Goal: Information Seeking & Learning: Find contact information

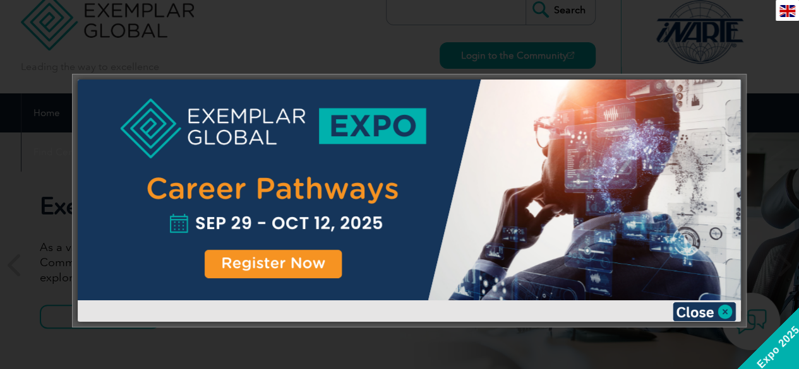
scroll to position [76, 0]
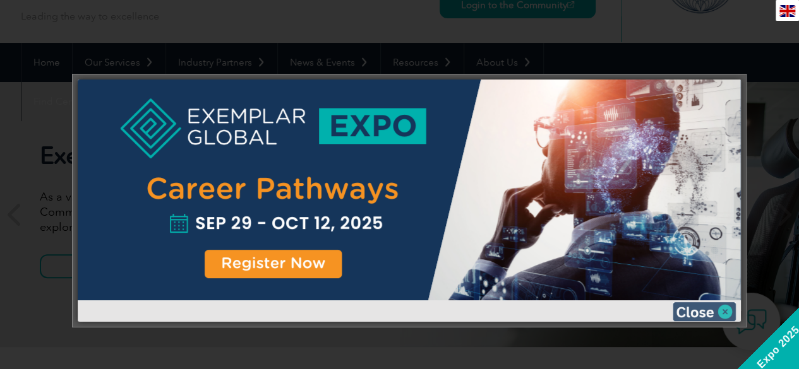
click at [716, 313] on img at bounding box center [703, 311] width 63 height 19
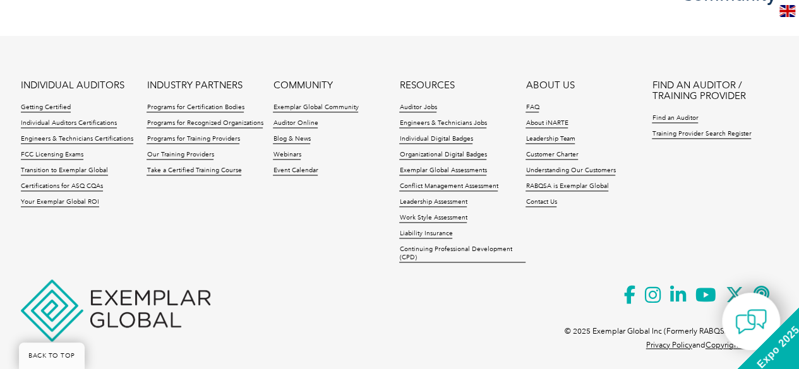
scroll to position [3087, 0]
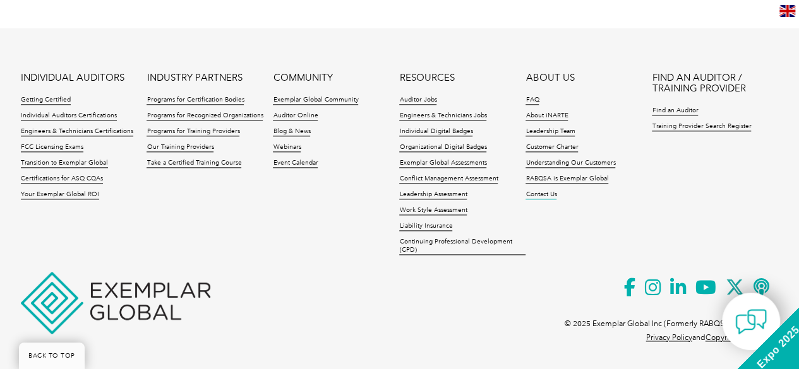
click at [544, 193] on link "Contact Us" at bounding box center [540, 195] width 31 height 9
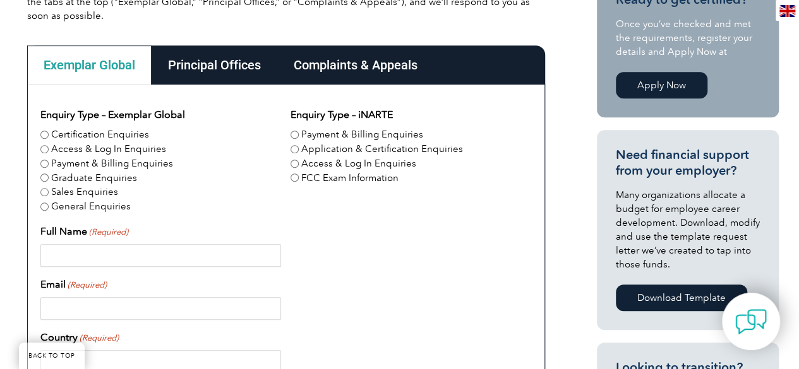
scroll to position [372, 0]
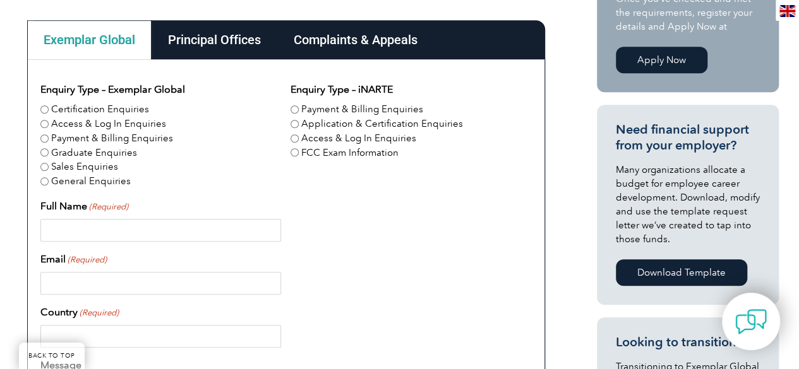
click at [43, 107] on input "Certification Enquiries" at bounding box center [44, 109] width 8 height 8
radio input "true"
click at [104, 223] on input "Full Name (Required)" at bounding box center [160, 230] width 241 height 23
type input "Muhammad qasim"
type input "qasim.sarwar42@gmail.com"
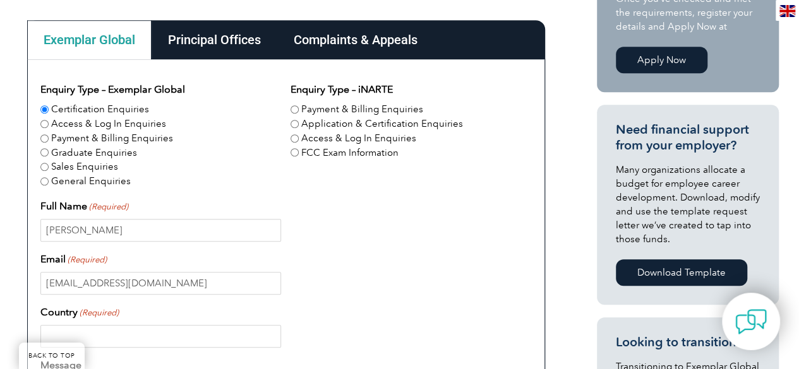
type input "[GEOGRAPHIC_DATA]"
type input "+447946785189"
click at [409, 287] on div "qasim.sarwar42@gmail.com" at bounding box center [285, 283] width 491 height 23
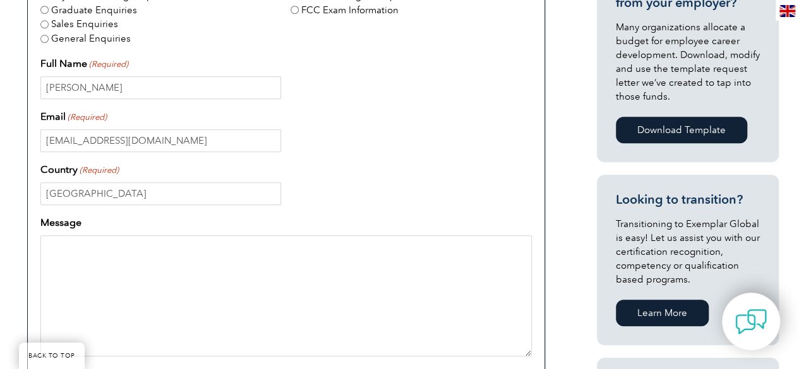
scroll to position [574, 0]
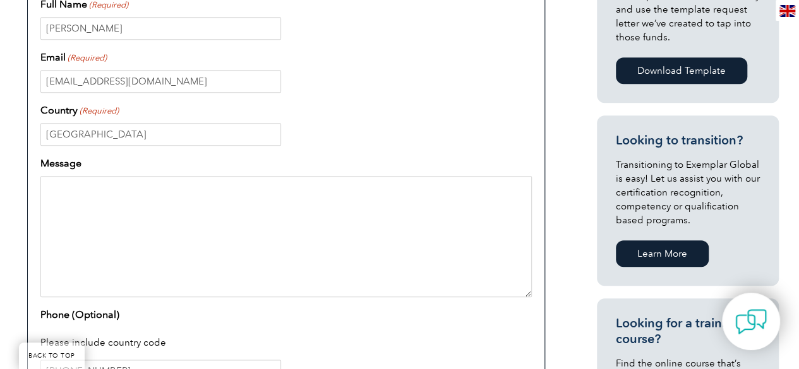
click at [116, 195] on textarea "Message" at bounding box center [285, 236] width 491 height 121
click at [116, 195] on textarea "w" at bounding box center [285, 236] width 491 height 121
click at [134, 230] on textarea "we are a certification body based in uk and looking for global exempler accredi…" at bounding box center [285, 236] width 491 height 121
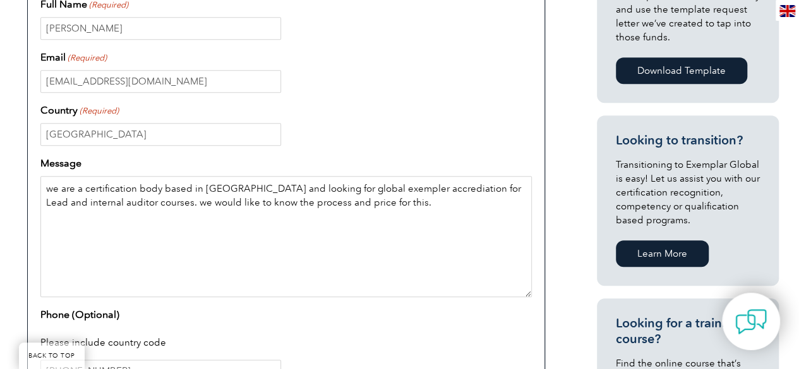
type textarea "we are a certification body based in uk and looking for global exempler accredi…"
click at [414, 323] on div "Phone (Optional) Please include country code +447946785189" at bounding box center [285, 345] width 491 height 76
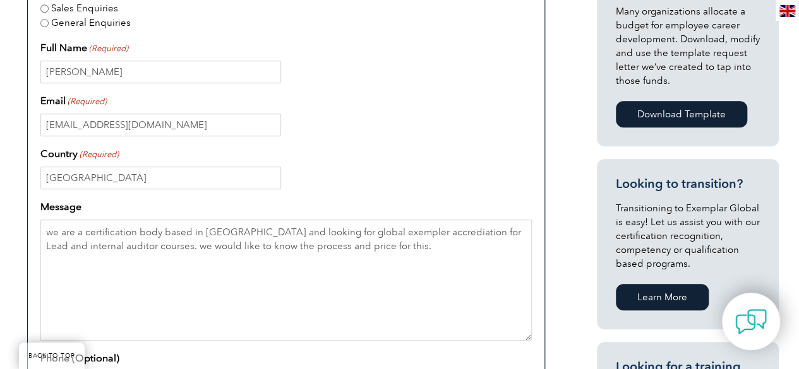
scroll to position [397, 0]
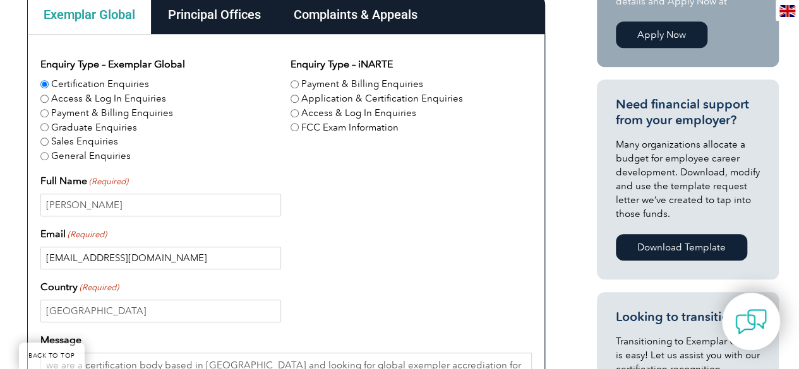
click at [178, 261] on input "qasim.sarwar42@gmail.com" at bounding box center [160, 258] width 241 height 23
drag, startPoint x: 208, startPoint y: 261, endPoint x: 36, endPoint y: 258, distance: 172.4
click at [36, 258] on div "Enquiry Type – Exemplar Global Certification Enquiries Access & Log In Enquirie…" at bounding box center [286, 342] width 518 height 616
type input "info@reliablecert.uk"
click at [399, 200] on div "Muhammad qasim" at bounding box center [285, 205] width 491 height 23
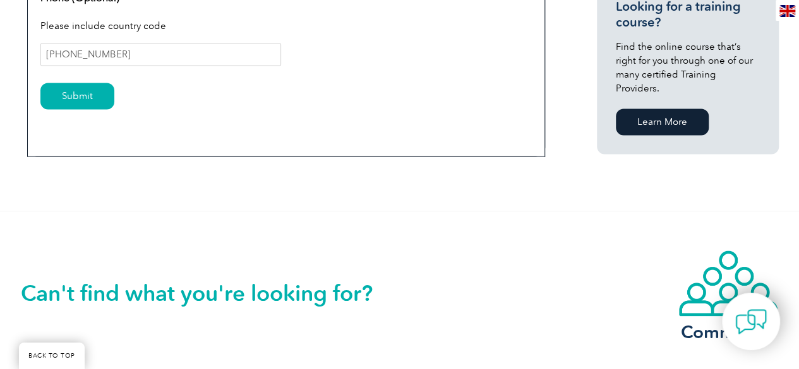
scroll to position [902, 0]
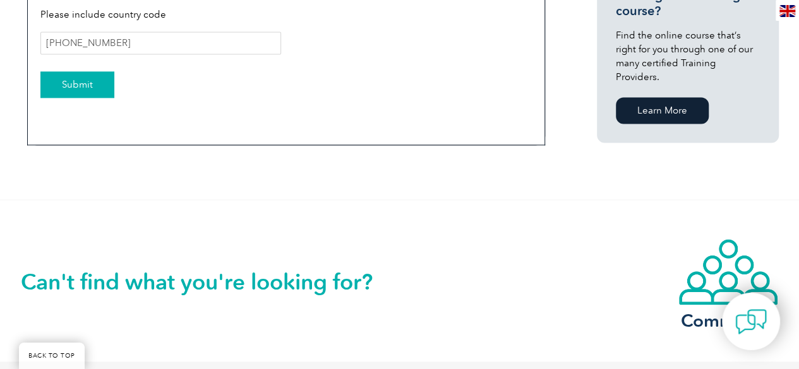
click at [91, 94] on input "Submit" at bounding box center [77, 84] width 74 height 27
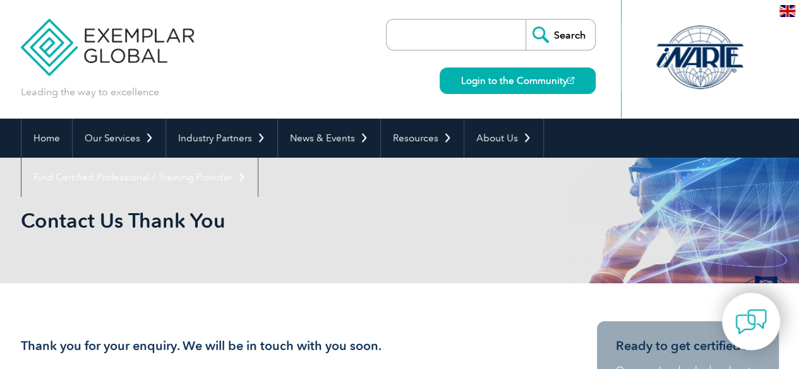
click at [91, 94] on p "Leading the way to excellence" at bounding box center [90, 92] width 138 height 14
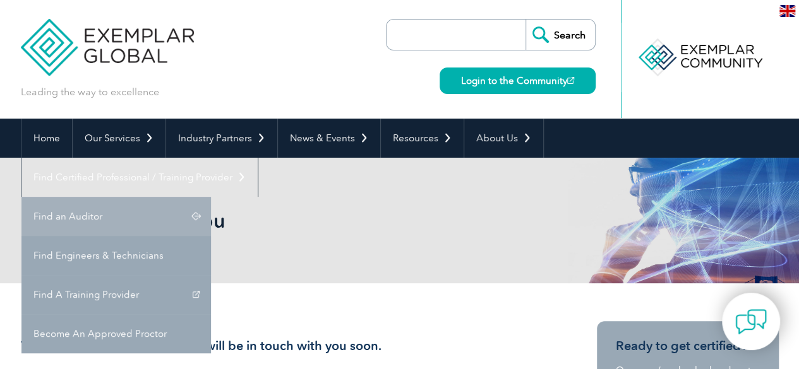
click at [211, 197] on link "Find an Auditor" at bounding box center [115, 216] width 189 height 39
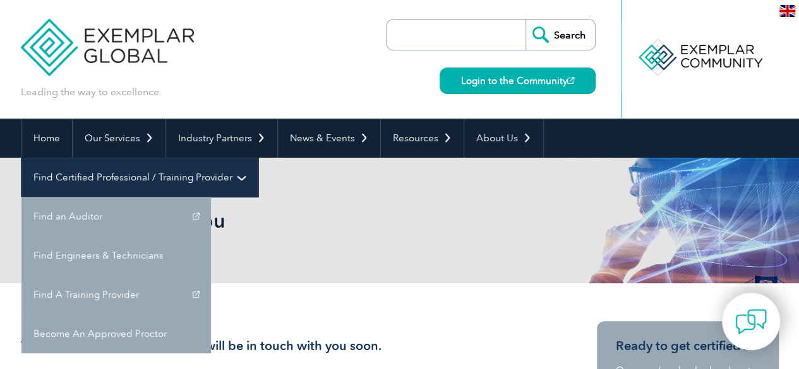
click at [258, 158] on link "Find Certified Professional / Training Provider" at bounding box center [139, 177] width 236 height 39
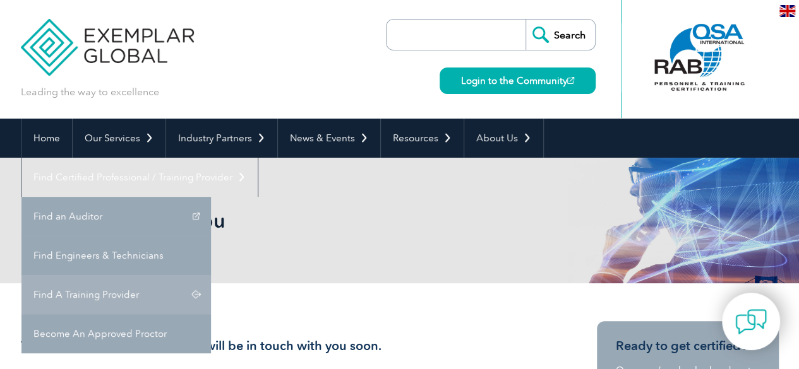
click at [211, 275] on link "Find A Training Provider" at bounding box center [115, 294] width 189 height 39
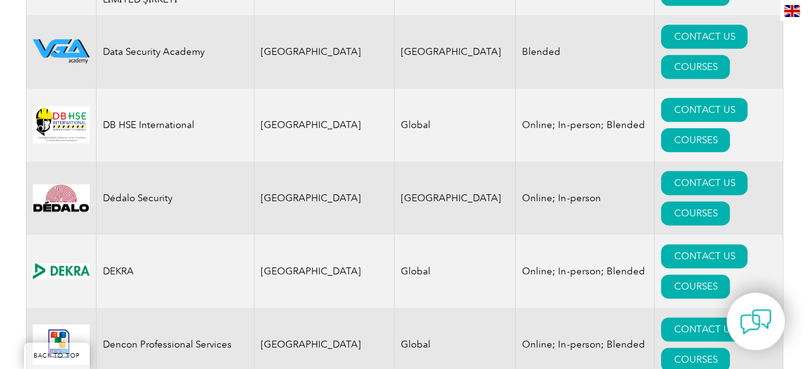
scroll to position [5506, 0]
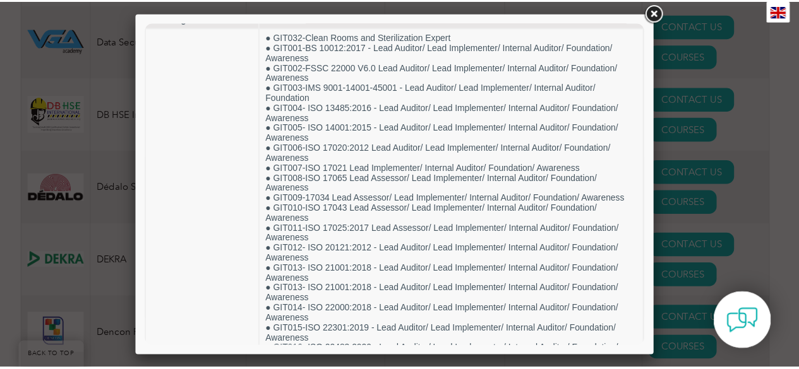
scroll to position [0, 0]
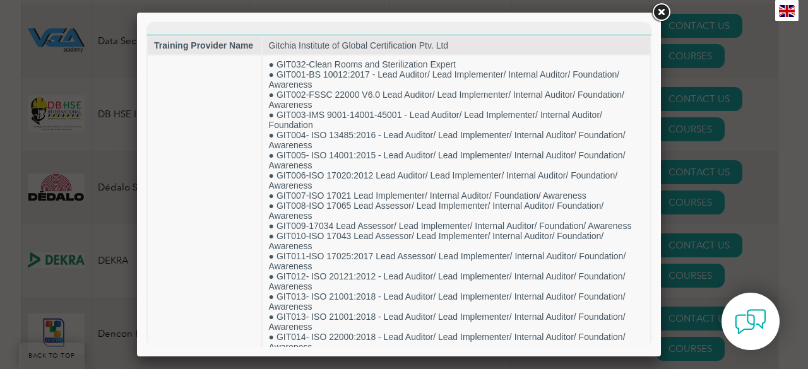
drag, startPoint x: 645, startPoint y: 122, endPoint x: 815, endPoint y: 107, distance: 170.6
click at [660, 13] on link at bounding box center [661, 12] width 23 height 23
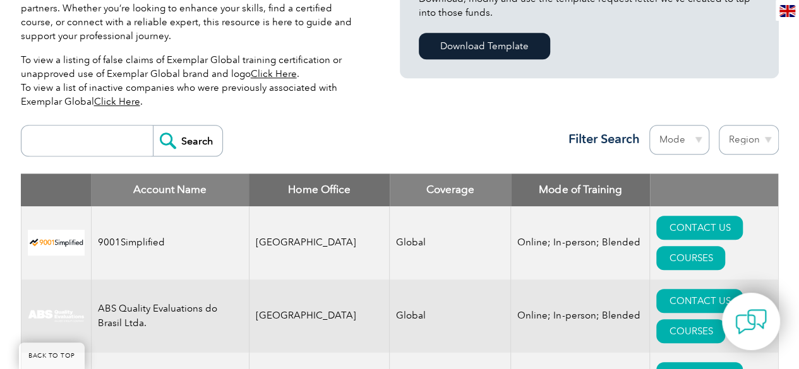
scroll to position [423, 0]
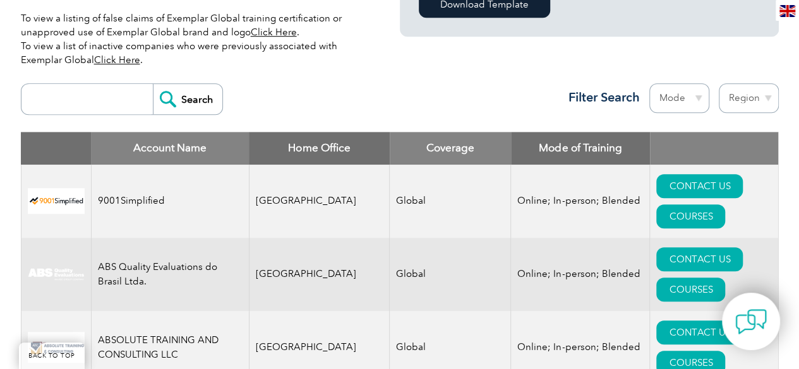
click at [337, 151] on th "Home Office" at bounding box center [319, 148] width 141 height 33
click at [98, 88] on input "search" at bounding box center [90, 99] width 125 height 30
type input "o"
type input "pakistan"
click at [153, 84] on input "Search" at bounding box center [187, 99] width 69 height 30
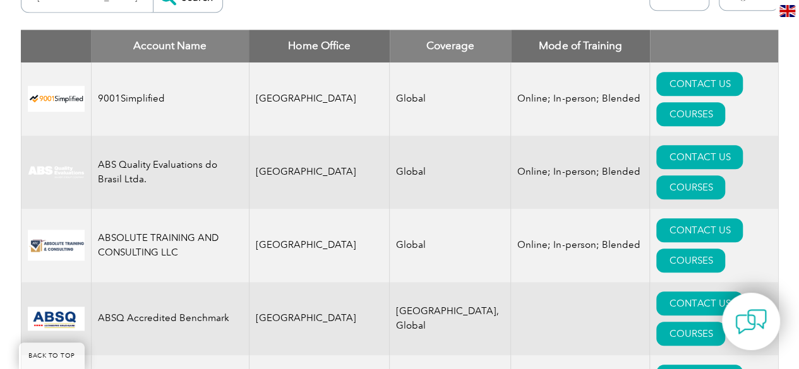
scroll to position [499, 0]
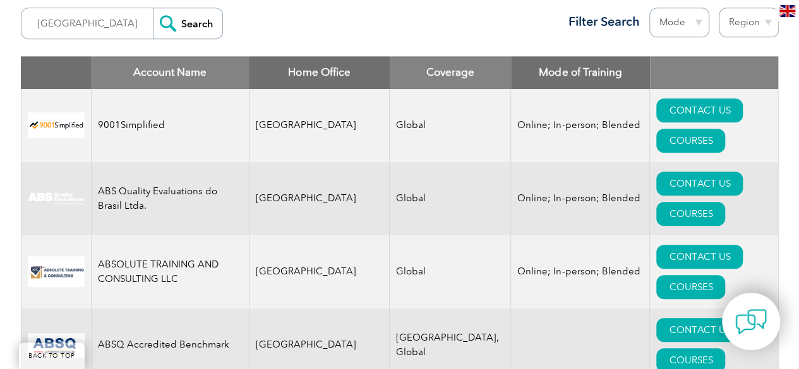
click at [769, 23] on select "Region Australia Bahrain Bangladesh Brazil Canada Colombia Dominican Republic E…" at bounding box center [749, 23] width 60 height 30
select select "[GEOGRAPHIC_DATA]"
click at [719, 8] on select "Region Australia Bahrain Bangladesh Brazil Canada Colombia Dominican Republic E…" at bounding box center [749, 23] width 60 height 30
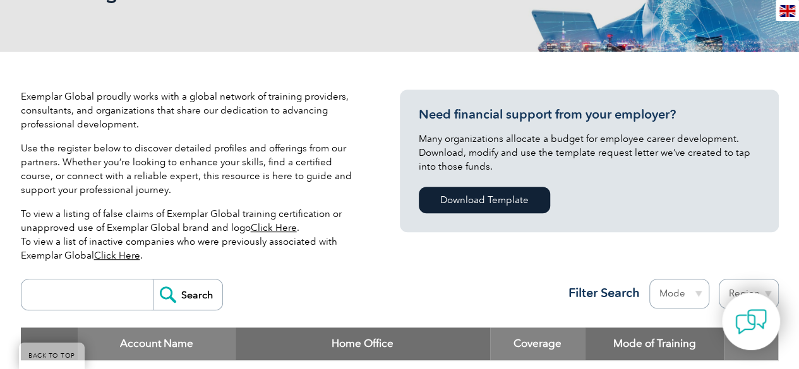
scroll to position [202, 0]
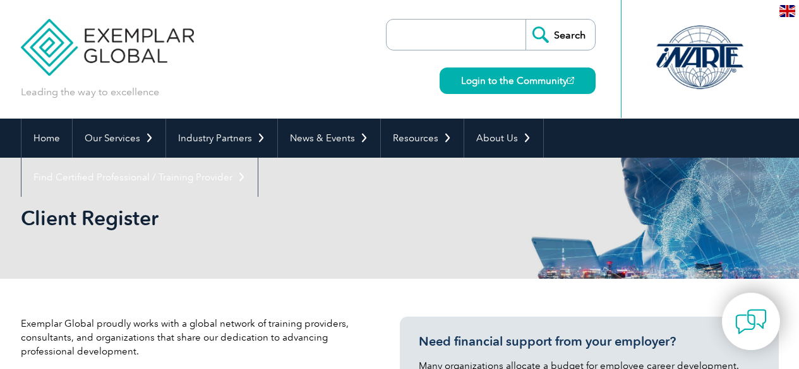
select select "[GEOGRAPHIC_DATA]"
click at [325, 224] on h2 "Client Register" at bounding box center [286, 218] width 530 height 20
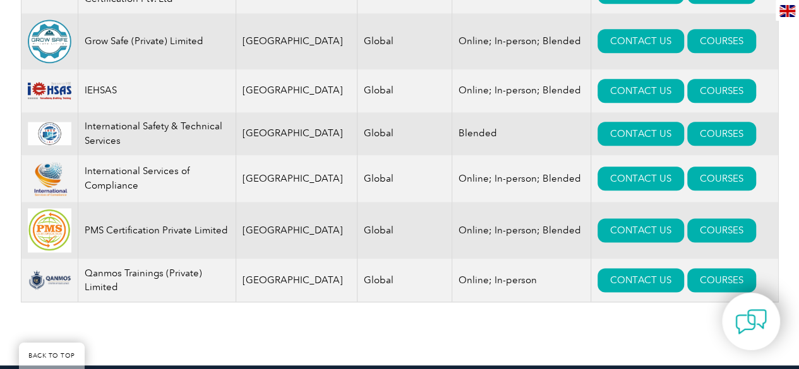
scroll to position [707, 0]
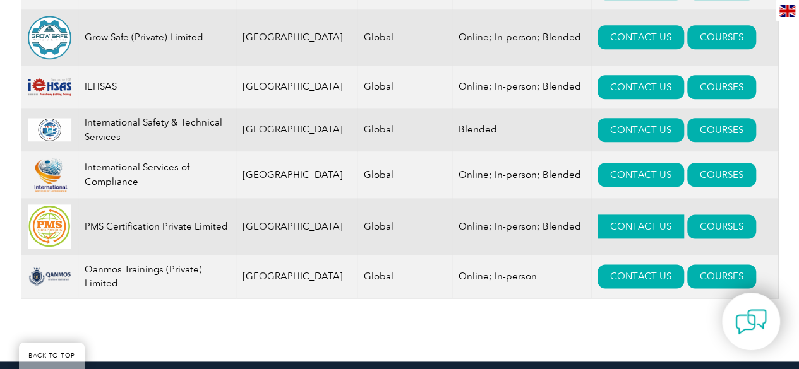
click at [620, 225] on link "CONTACT US" at bounding box center [640, 227] width 87 height 24
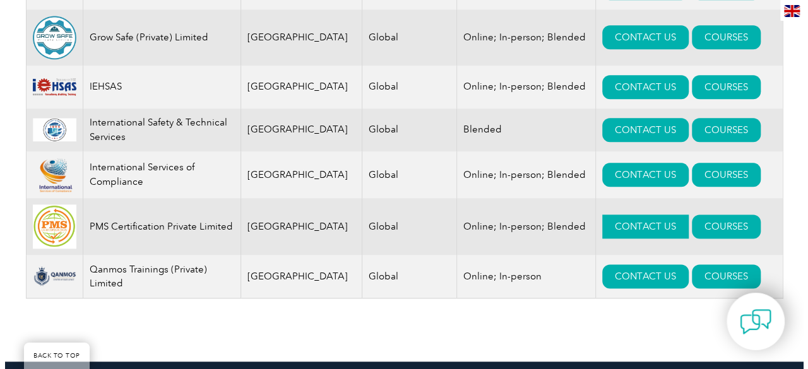
scroll to position [732, 0]
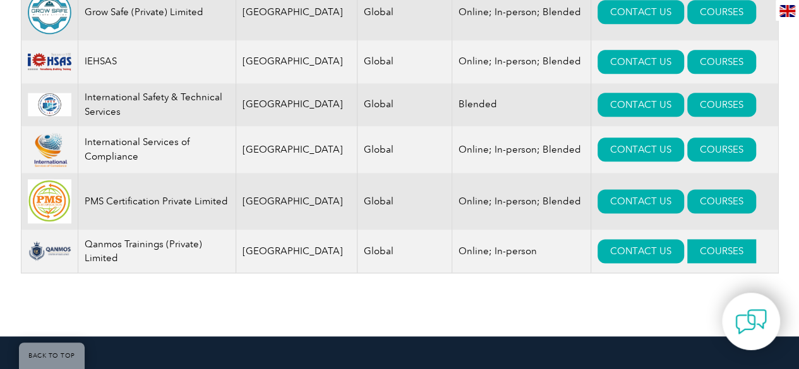
click at [690, 260] on link "COURSES" at bounding box center [721, 251] width 69 height 24
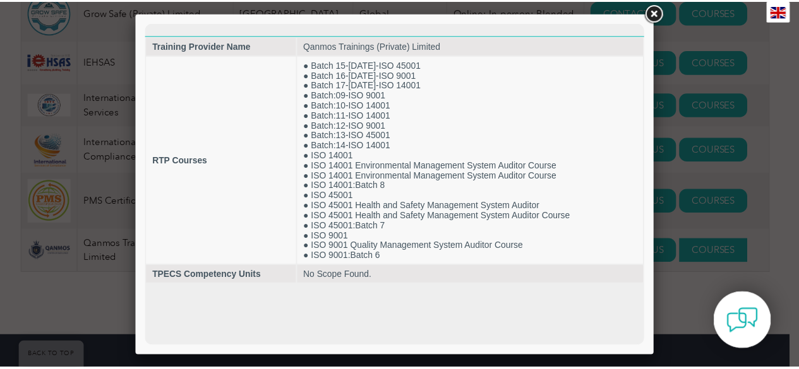
scroll to position [0, 0]
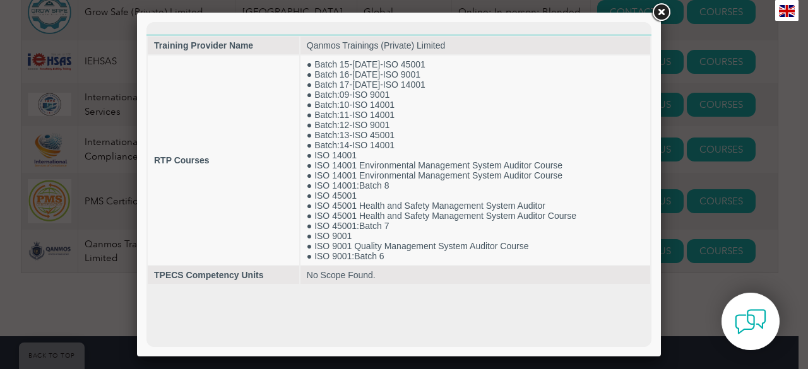
click at [664, 17] on link at bounding box center [661, 12] width 23 height 23
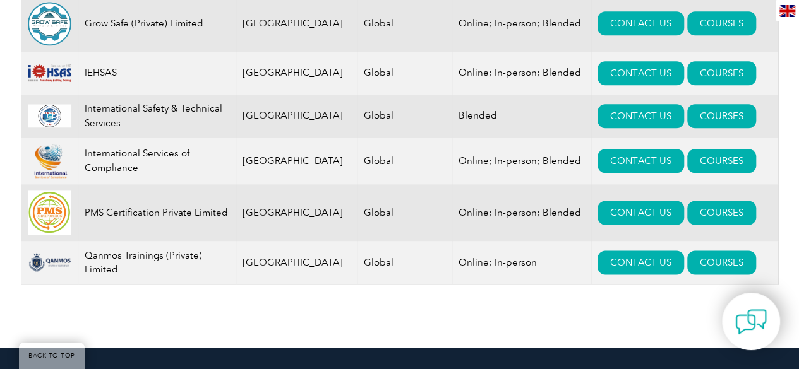
scroll to position [758, 0]
